Goal: Task Accomplishment & Management: Use online tool/utility

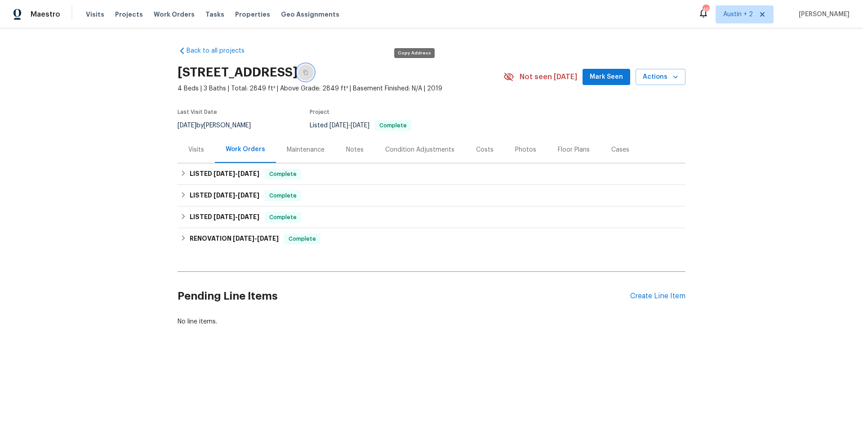
click at [308, 70] on icon "button" at bounding box center [306, 72] width 4 height 5
click at [239, 174] on span "[DATE]" at bounding box center [249, 173] width 22 height 6
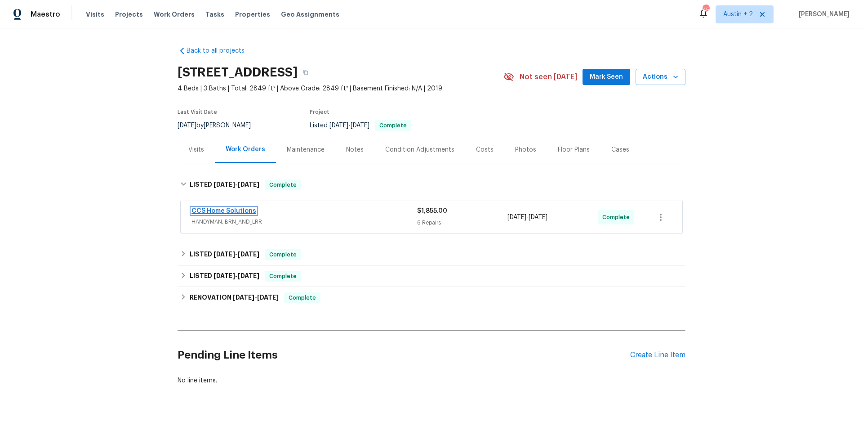
click at [237, 210] on link "CCS Home Solutions" at bounding box center [224, 211] width 65 height 6
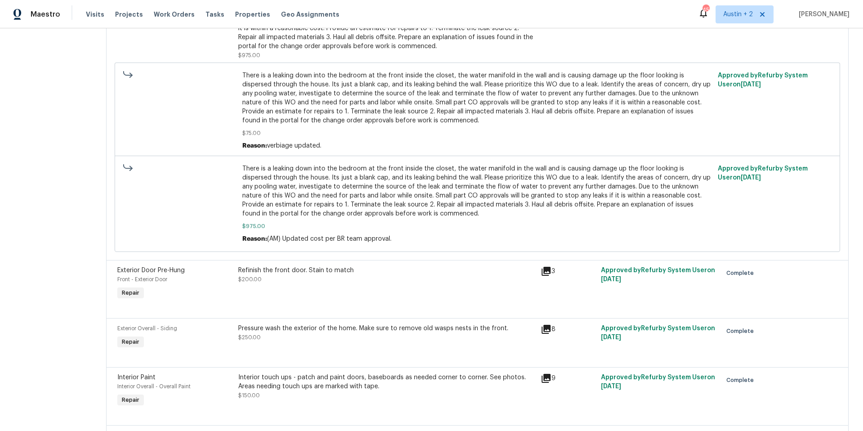
scroll to position [179, 0]
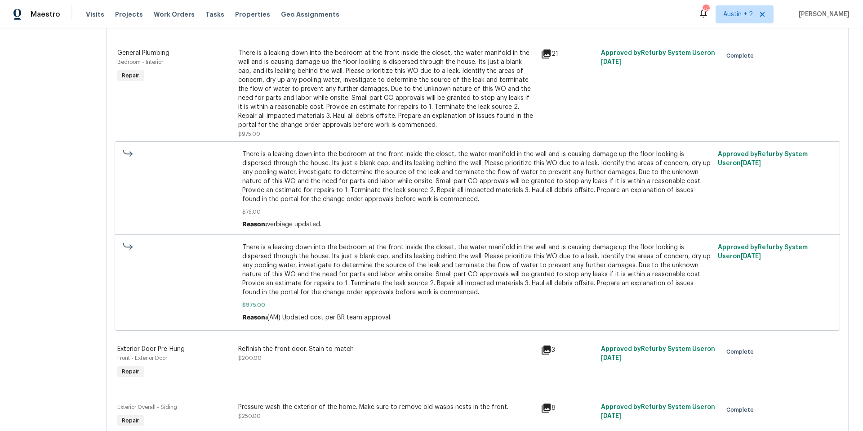
click at [543, 53] on icon at bounding box center [546, 53] width 9 height 9
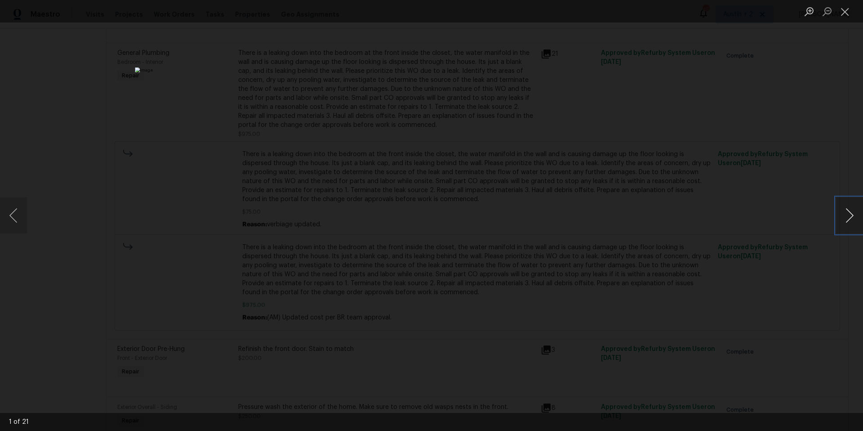
click at [851, 210] on button "Next image" at bounding box center [849, 215] width 27 height 36
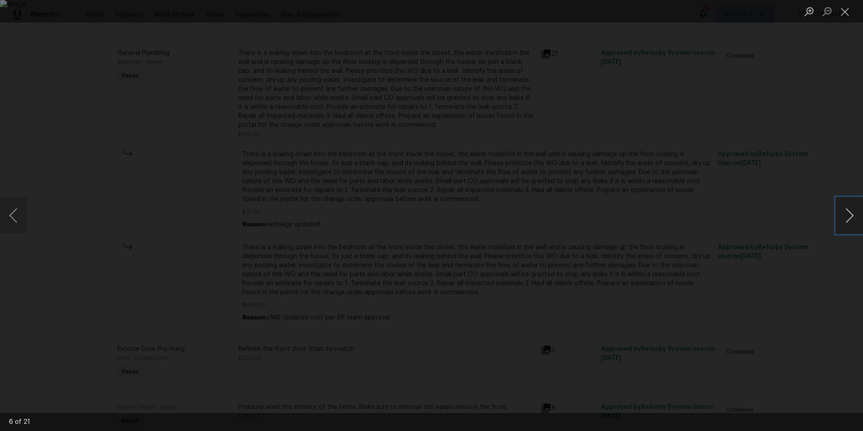
click at [851, 210] on button "Next image" at bounding box center [849, 215] width 27 height 36
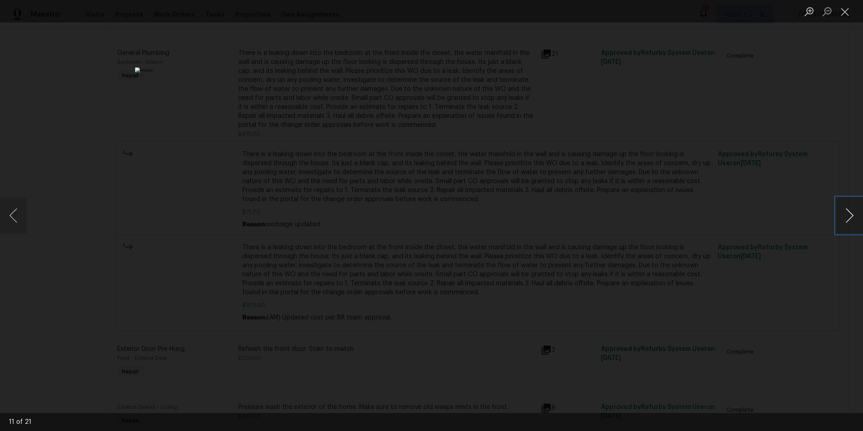
click at [851, 210] on button "Next image" at bounding box center [849, 215] width 27 height 36
click at [851, 211] on button "Next image" at bounding box center [849, 215] width 27 height 36
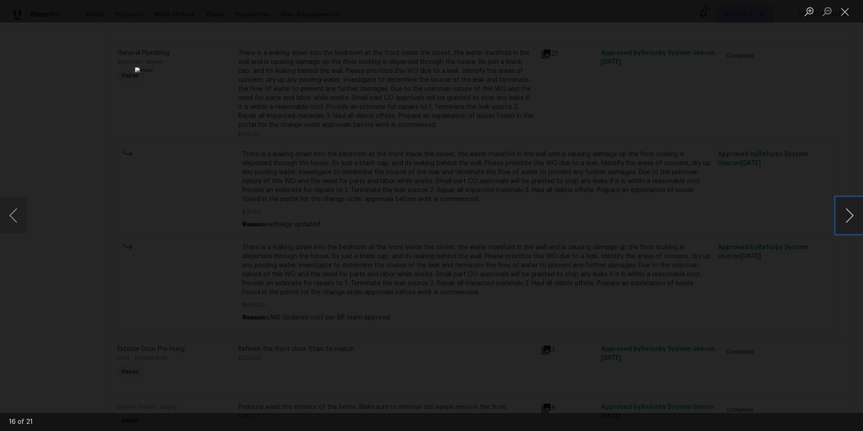
click at [851, 211] on button "Next image" at bounding box center [849, 215] width 27 height 36
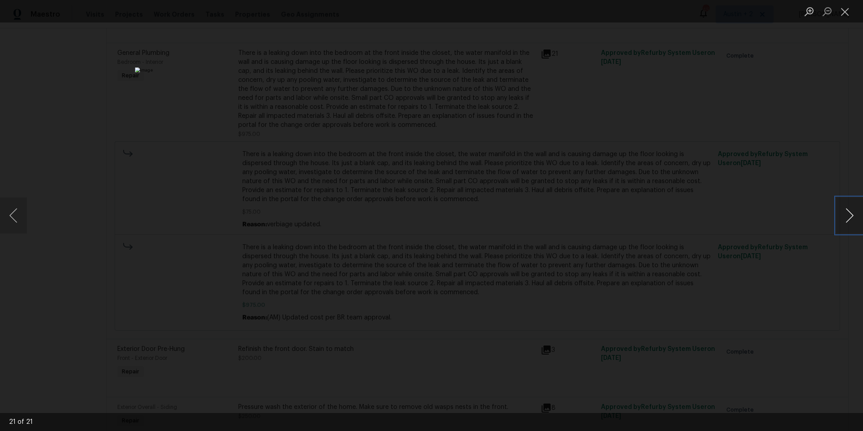
click at [851, 211] on button "Next image" at bounding box center [849, 215] width 27 height 36
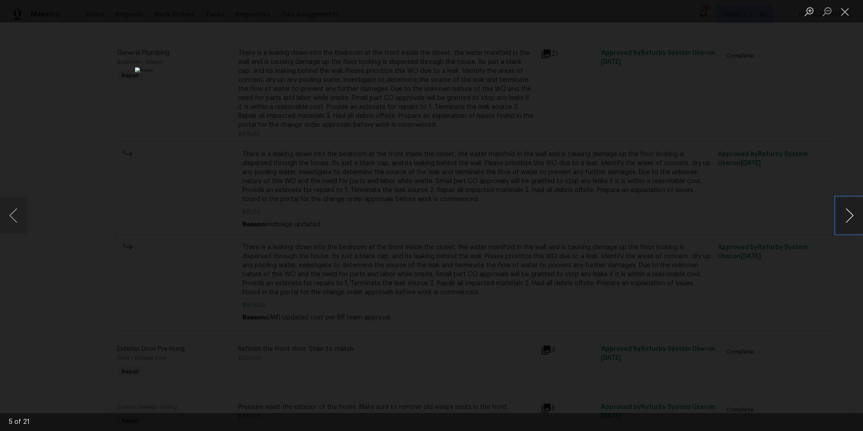
click at [851, 211] on button "Next image" at bounding box center [849, 215] width 27 height 36
click at [848, 14] on button "Close lightbox" at bounding box center [845, 12] width 18 height 16
